Goal: Complete application form

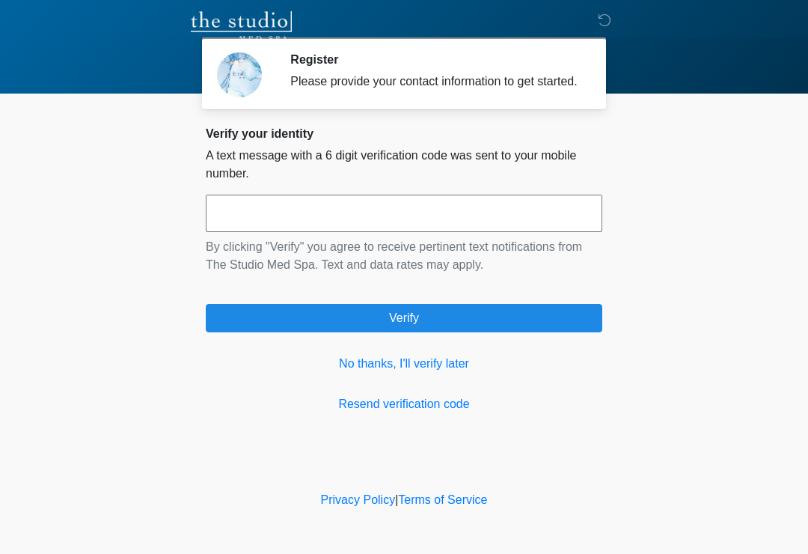
click at [451, 370] on link "No thanks, I'll verify later" at bounding box center [404, 364] width 397 height 18
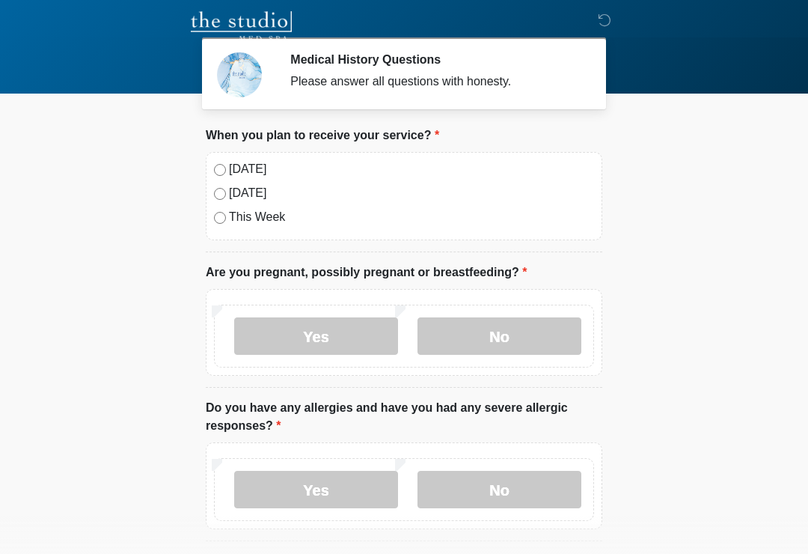
click at [257, 166] on label "[DATE]" at bounding box center [411, 169] width 365 height 18
click at [525, 323] on label "No" at bounding box center [500, 335] width 164 height 37
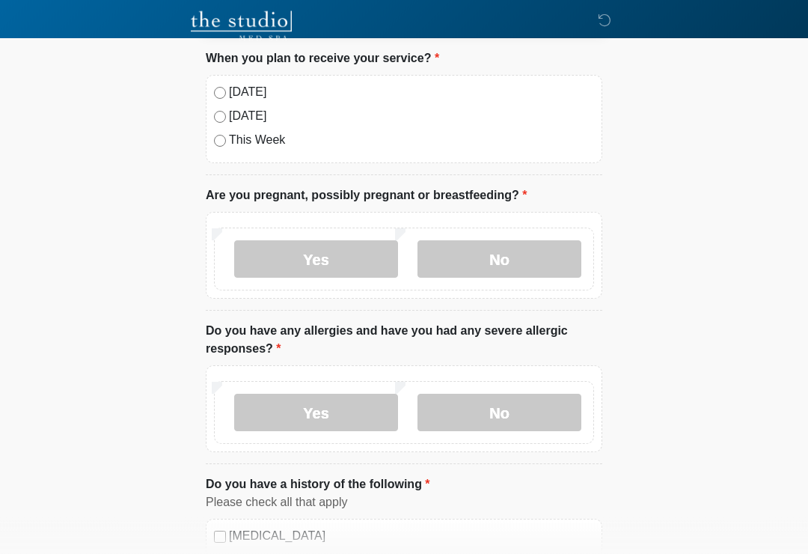
scroll to position [81, 0]
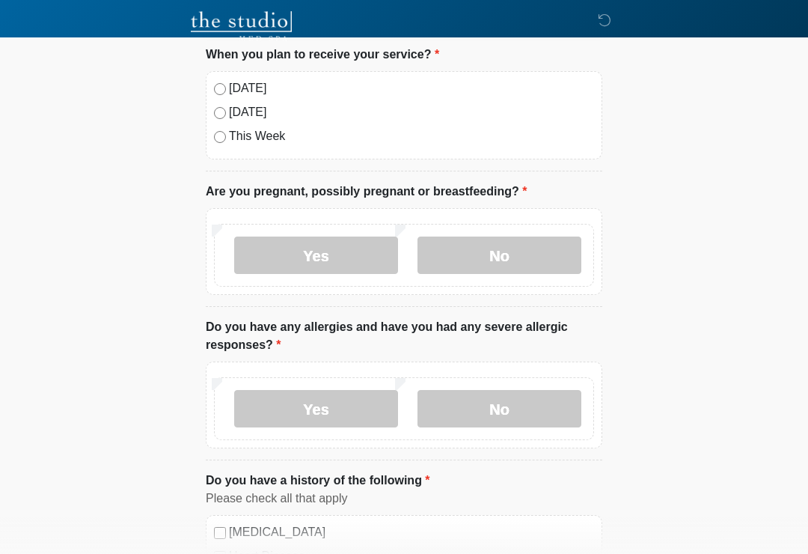
click at [360, 409] on label "Yes" at bounding box center [316, 408] width 164 height 37
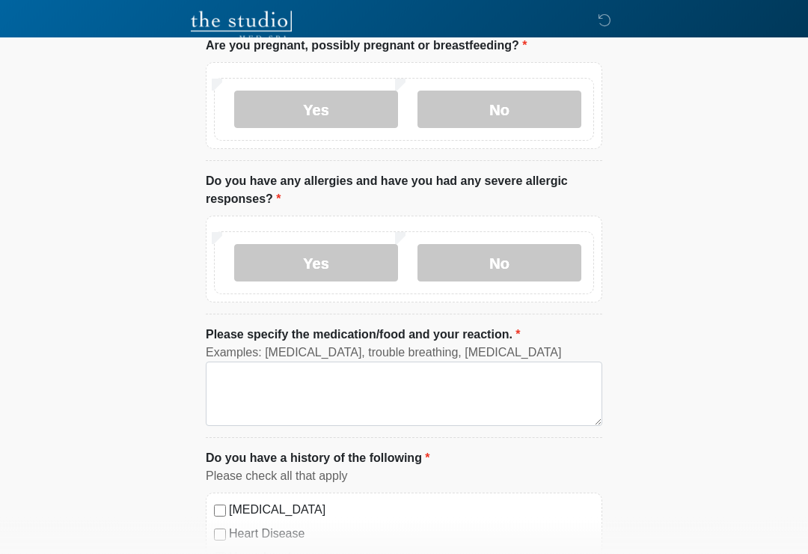
scroll to position [234, 0]
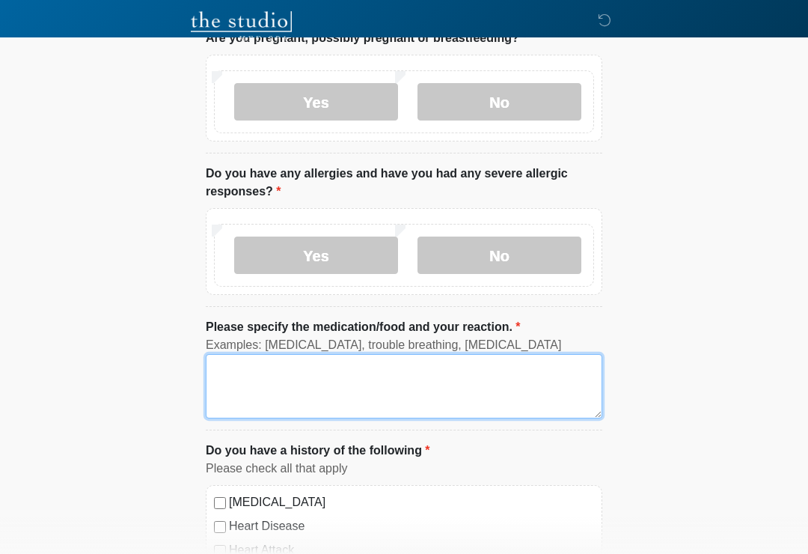
click at [469, 377] on textarea "Please specify the medication/food and your reaction." at bounding box center [404, 386] width 397 height 64
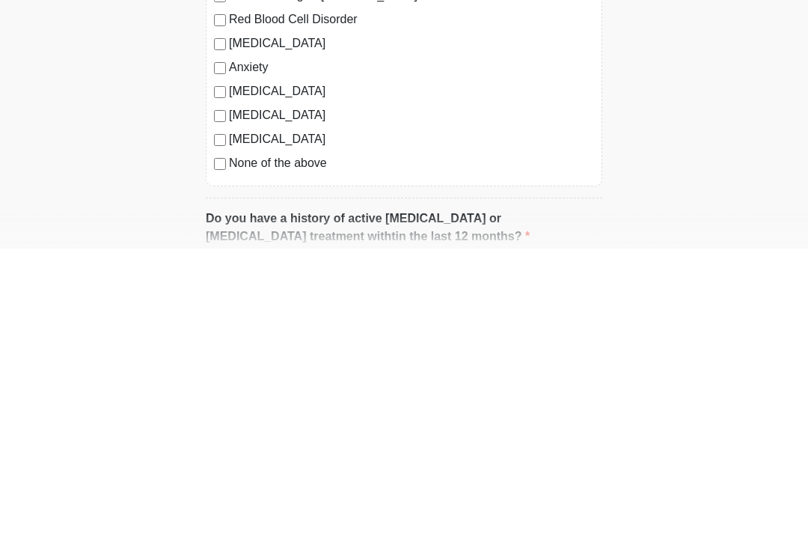
scroll to position [534, 0]
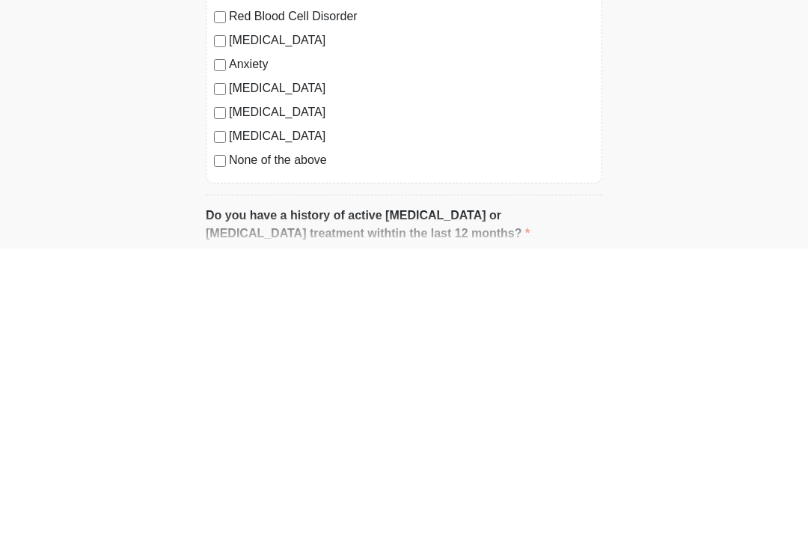
type textarea "**********"
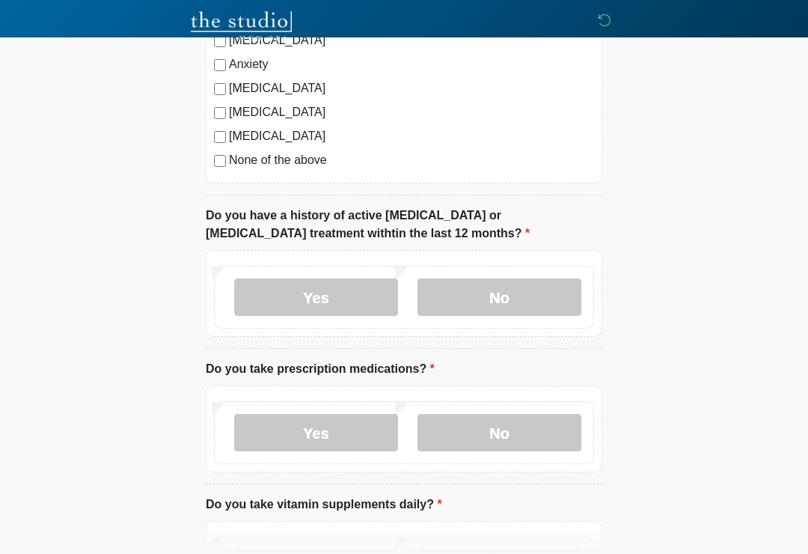
click at [552, 289] on label "No" at bounding box center [500, 296] width 164 height 37
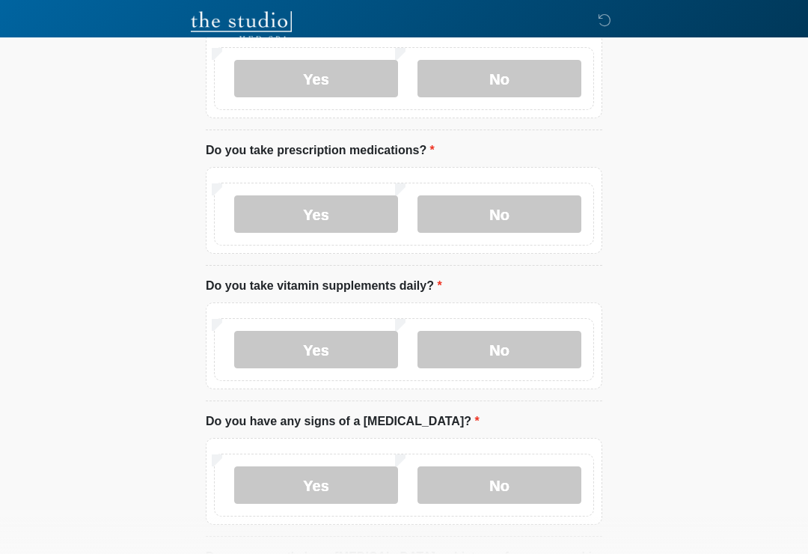
scroll to position [1063, 0]
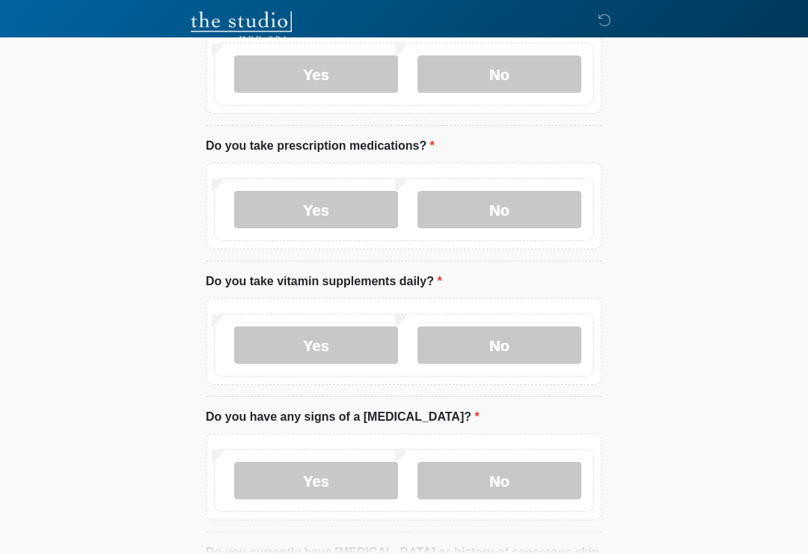
click at [372, 205] on label "Yes" at bounding box center [316, 209] width 164 height 37
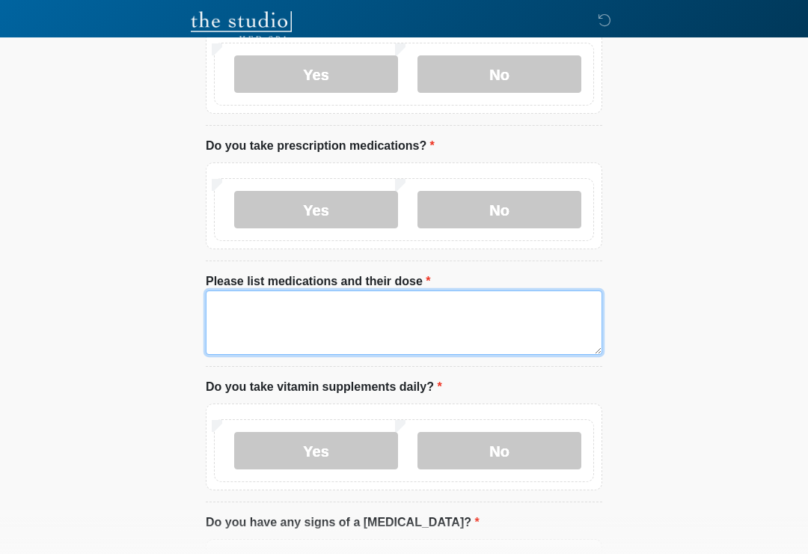
click at [543, 310] on textarea "Please list medications and their dose" at bounding box center [404, 322] width 397 height 64
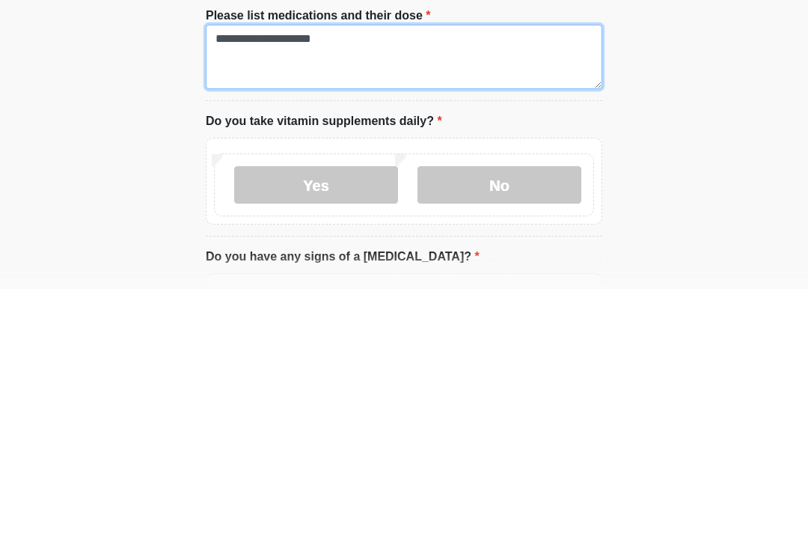
type textarea "**********"
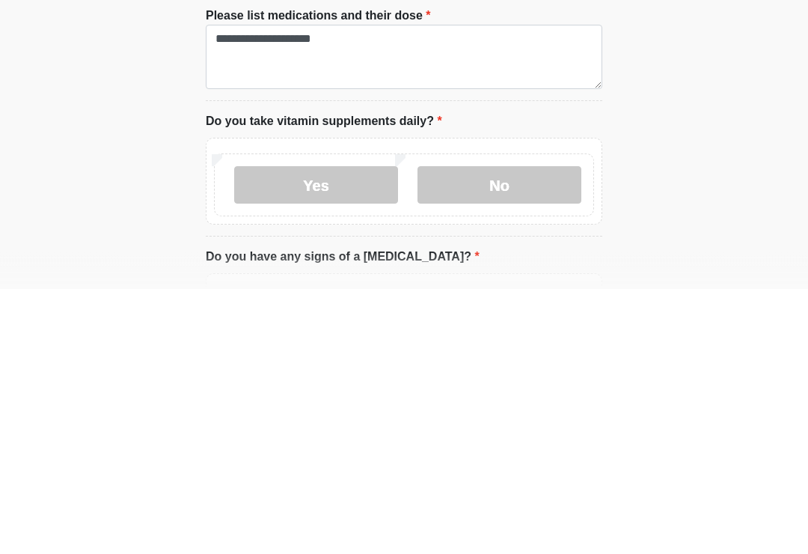
click at [501, 432] on label "No" at bounding box center [500, 450] width 164 height 37
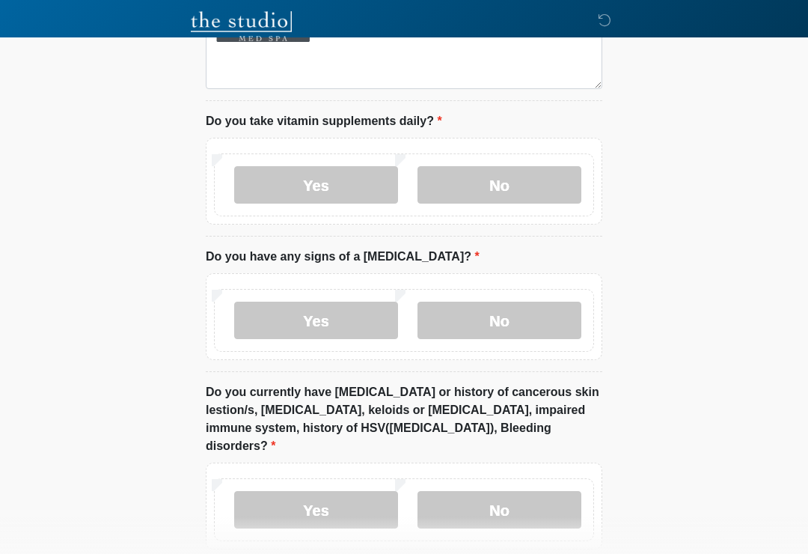
click at [529, 311] on label "No" at bounding box center [500, 320] width 164 height 37
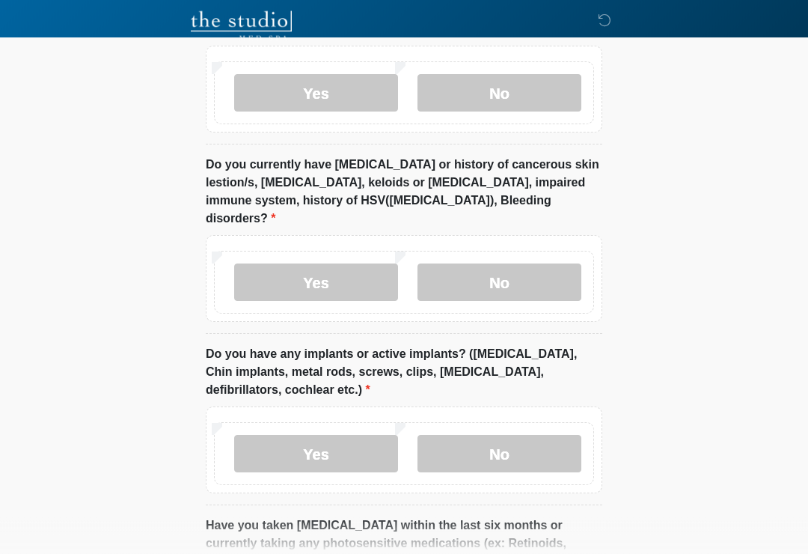
scroll to position [1562, 0]
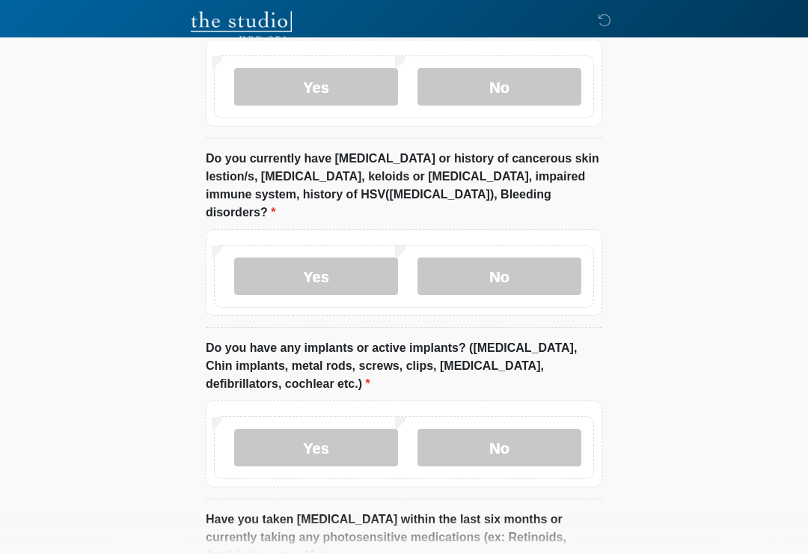
click at [530, 257] on label "No" at bounding box center [500, 275] width 164 height 37
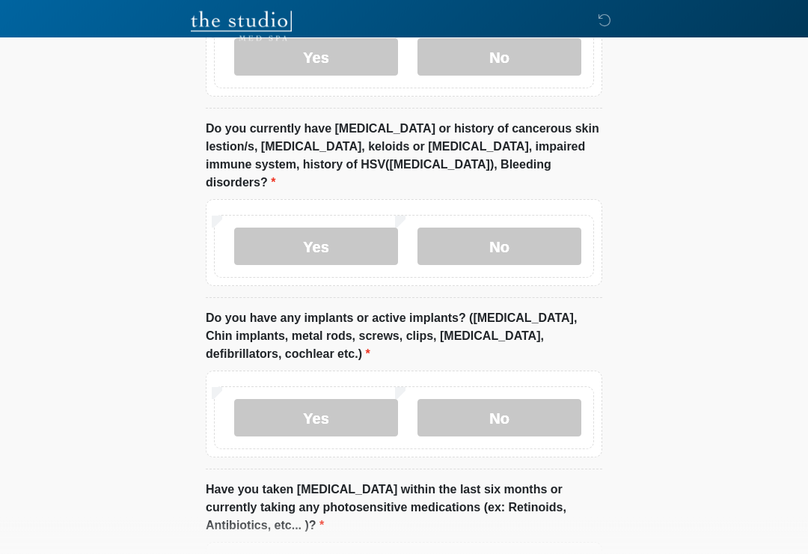
click at [524, 400] on label "No" at bounding box center [500, 418] width 164 height 37
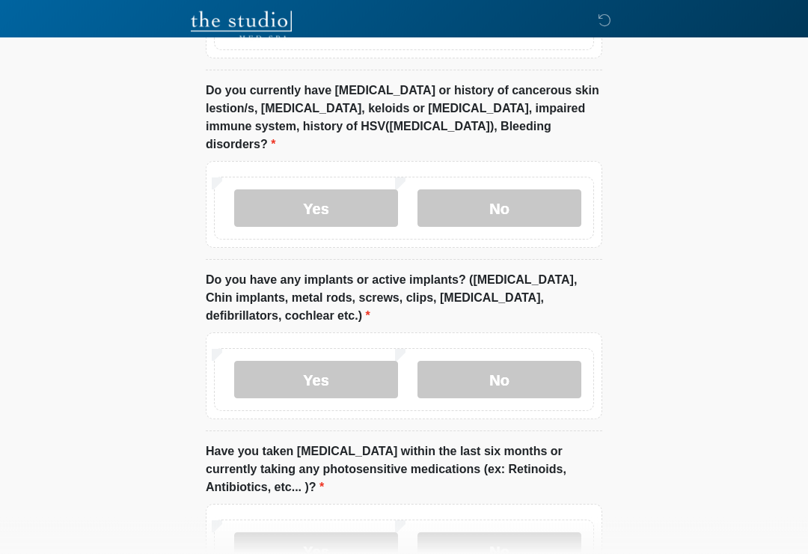
scroll to position [1755, 0]
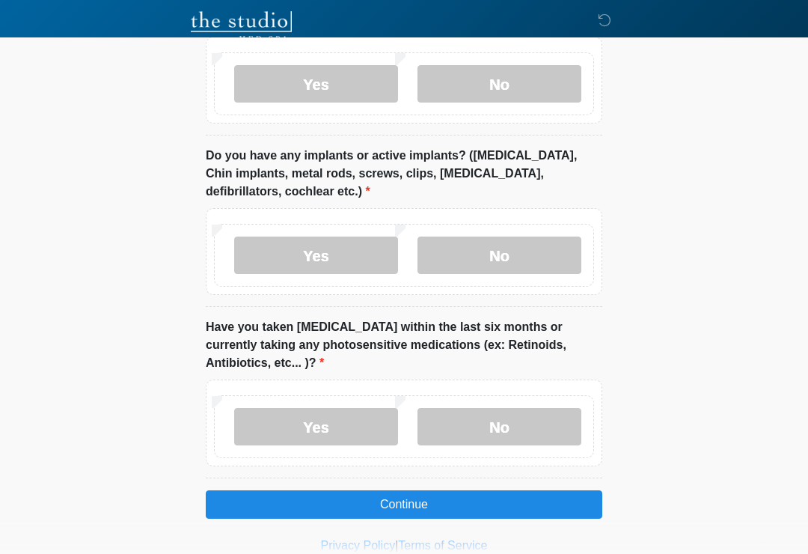
click at [525, 408] on label "No" at bounding box center [500, 426] width 164 height 37
click at [447, 490] on button "Continue" at bounding box center [404, 504] width 397 height 28
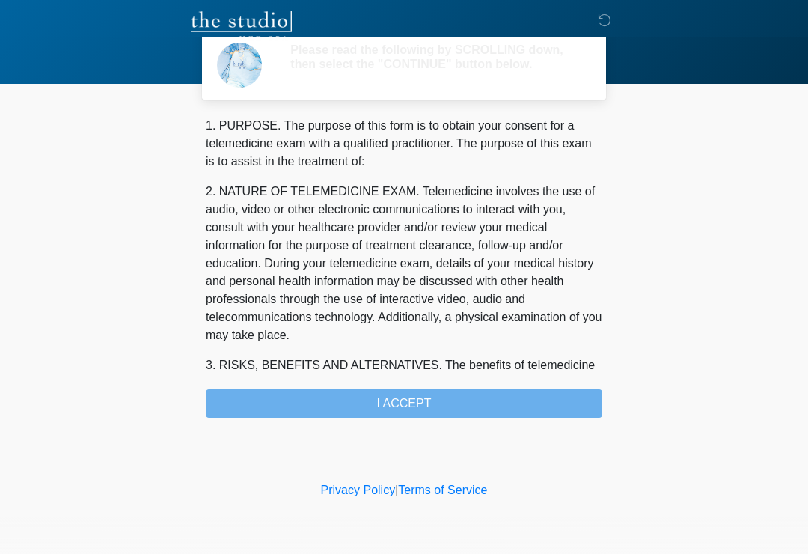
scroll to position [0, 0]
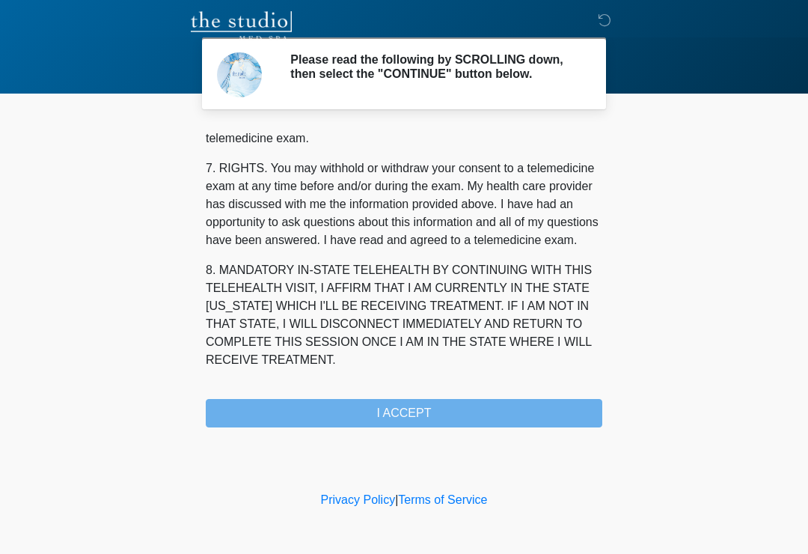
click at [451, 416] on div "1. PURPOSE. The purpose of this form is to obtain your consent for a telemedici…" at bounding box center [404, 277] width 397 height 301
click at [450, 416] on div "1. PURPOSE. The purpose of this form is to obtain your consent for a telemedici…" at bounding box center [404, 277] width 397 height 301
click at [439, 408] on button "I ACCEPT" at bounding box center [404, 413] width 397 height 28
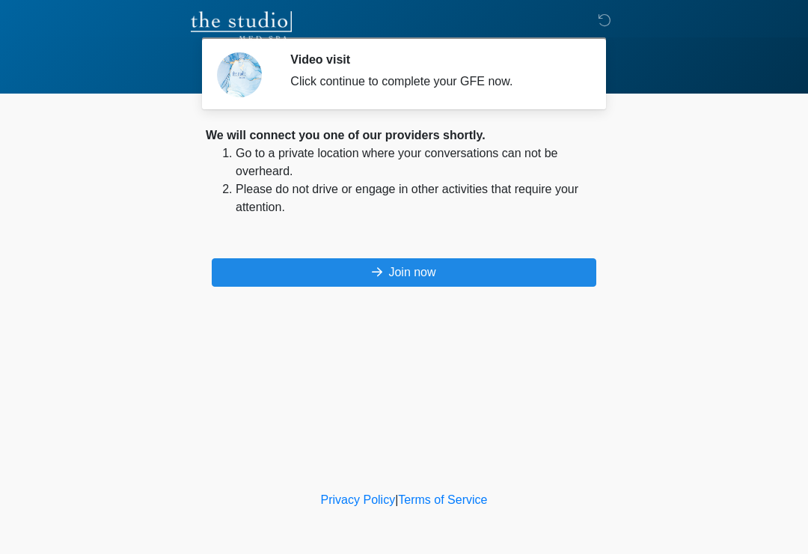
click at [477, 275] on button "Join now" at bounding box center [404, 272] width 385 height 28
